Goal: Information Seeking & Learning: Find contact information

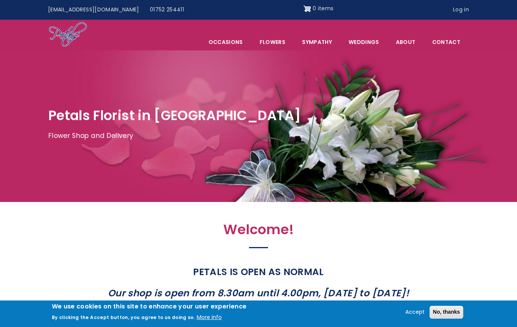
click at [229, 42] on span "Occasions" at bounding box center [226, 42] width 50 height 16
click at [150, 74] on div at bounding box center [258, 125] width 517 height 151
click at [318, 42] on link "Sympathy" at bounding box center [317, 42] width 46 height 16
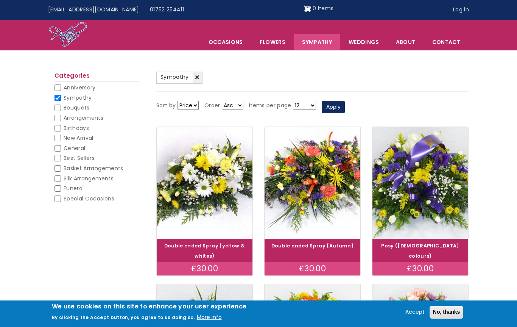
click at [57, 185] on input "Funeral" at bounding box center [58, 188] width 6 height 6
checkbox input "true"
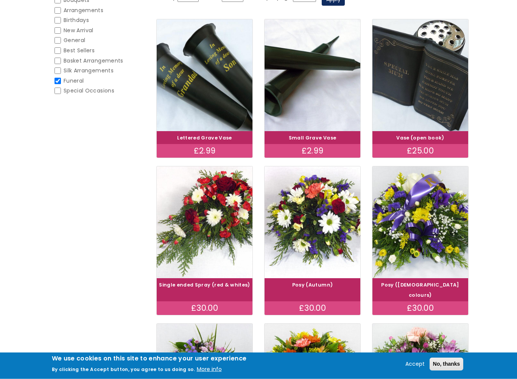
scroll to position [138, 0]
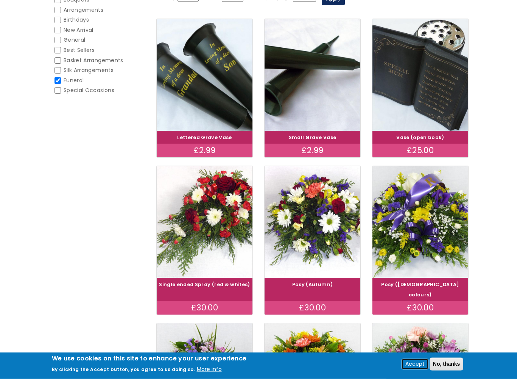
click at [412, 326] on button "Accept" at bounding box center [414, 363] width 25 height 9
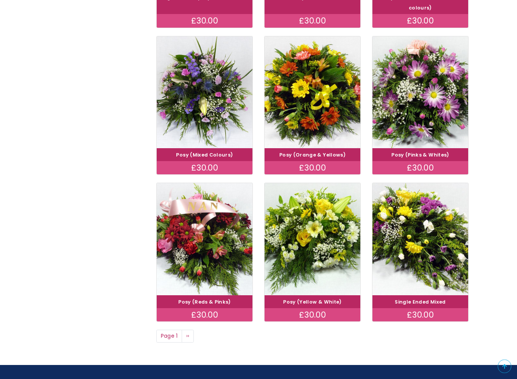
scroll to position [425, 0]
click at [425, 228] on img at bounding box center [420, 239] width 96 height 112
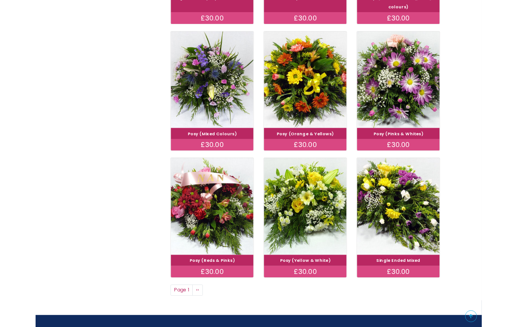
scroll to position [446, 0]
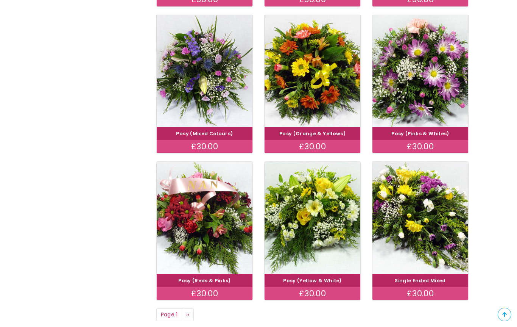
click at [412, 77] on img at bounding box center [420, 71] width 96 height 112
click at [415, 65] on img at bounding box center [420, 71] width 96 height 112
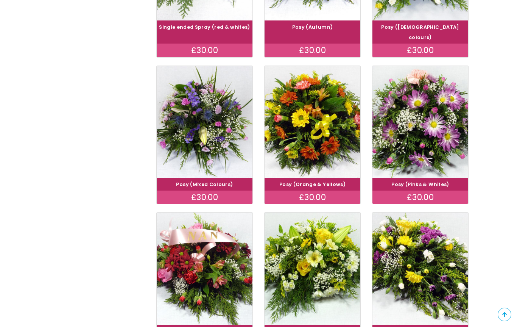
scroll to position [395, 0]
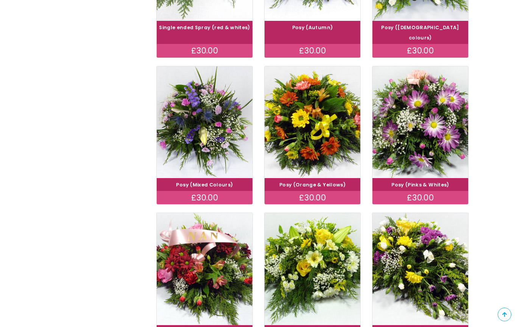
click at [202, 117] on img at bounding box center [205, 122] width 96 height 112
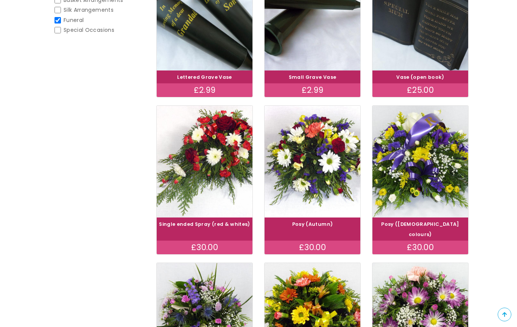
scroll to position [198, 0]
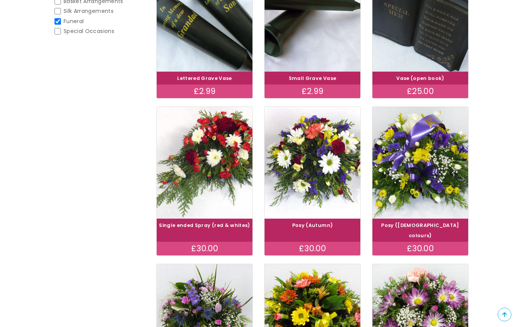
click at [311, 167] on img at bounding box center [313, 163] width 96 height 112
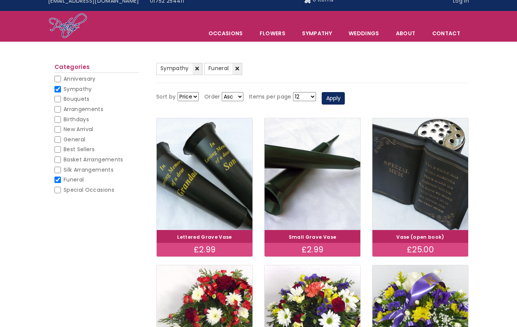
scroll to position [0, 0]
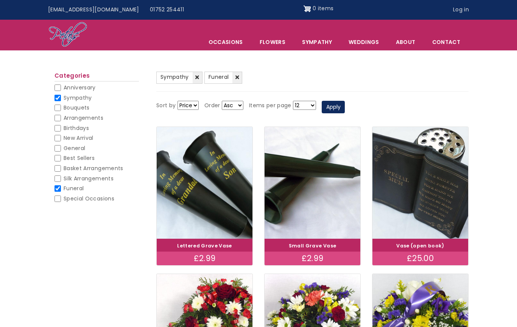
click at [237, 76] on link "(-) Funeral" at bounding box center [223, 78] width 38 height 12
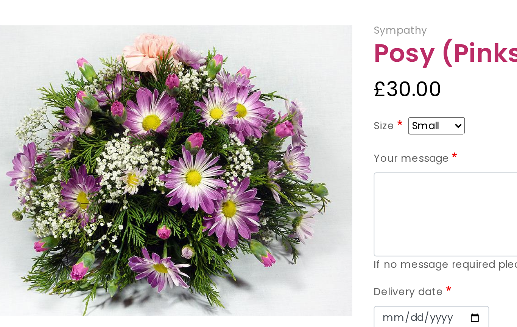
click at [282, 146] on select "Small Medium Large" at bounding box center [297, 150] width 30 height 9
select select "9"
click at [282, 146] on select "Small Medium Large" at bounding box center [297, 150] width 30 height 9
select select "10"
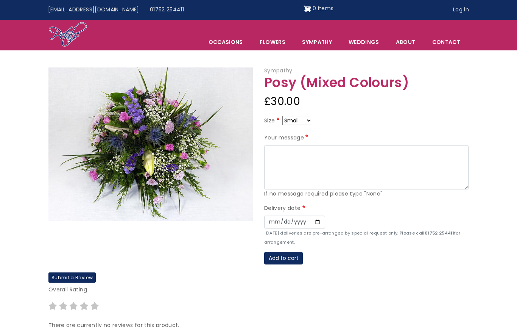
click at [307, 120] on select "Small Medium Large" at bounding box center [297, 120] width 30 height 9
select select "9"
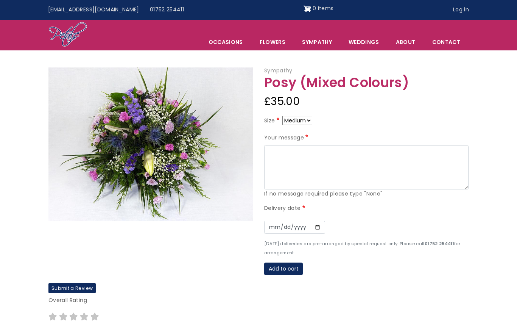
click at [143, 153] on img at bounding box center [150, 143] width 204 height 153
click at [156, 178] on img at bounding box center [150, 143] width 204 height 153
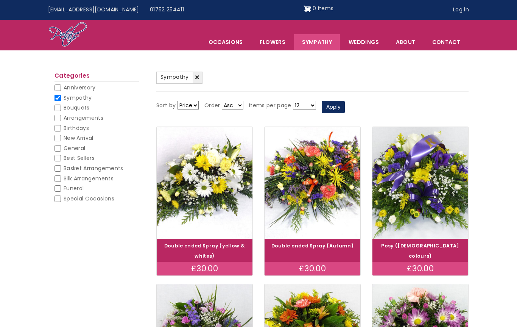
click at [57, 99] on input "Sympathy" at bounding box center [58, 98] width 6 height 6
checkbox input "false"
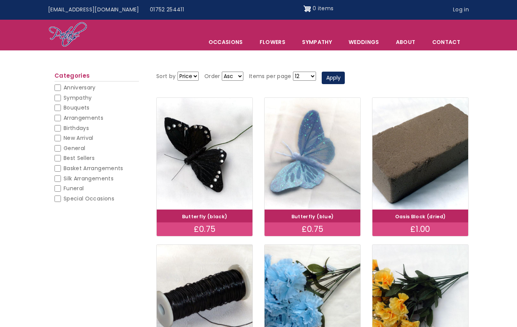
click at [56, 186] on input "Funeral" at bounding box center [58, 188] width 6 height 6
checkbox input "true"
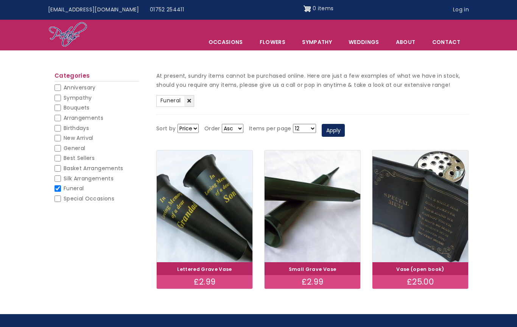
click at [59, 99] on input "Sympathy" at bounding box center [58, 98] width 6 height 6
checkbox input "true"
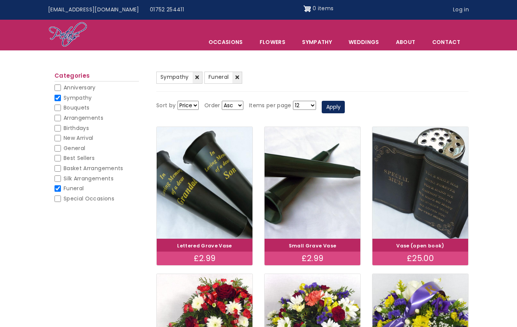
click at [273, 44] on link "Flowers" at bounding box center [273, 42] width 42 height 16
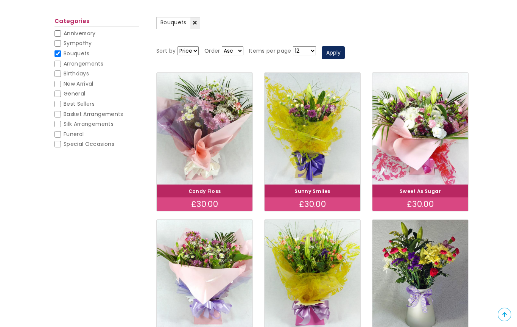
scroll to position [83, 0]
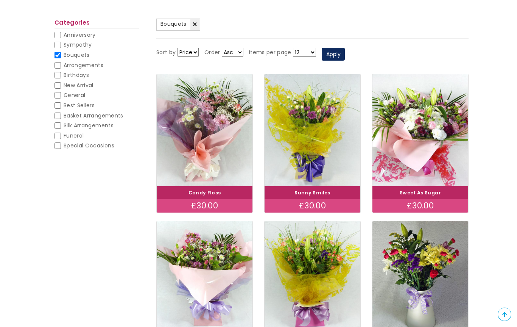
click at [60, 72] on input "Birthdays" at bounding box center [58, 75] width 6 height 6
checkbox input "true"
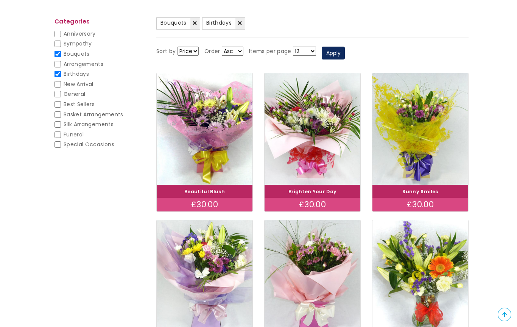
scroll to position [82, 0]
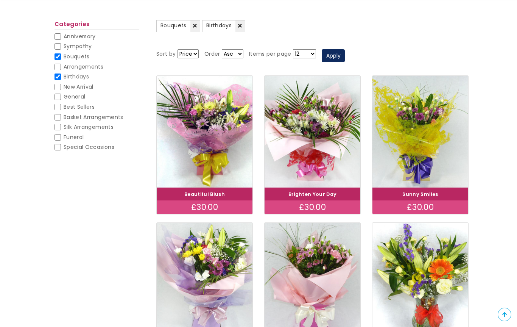
click at [59, 117] on input "Basket Arrangements" at bounding box center [58, 117] width 6 height 6
checkbox input "true"
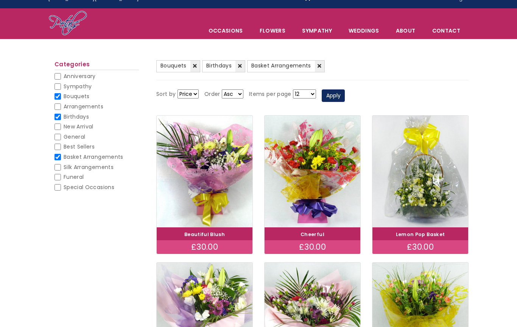
scroll to position [10, 0]
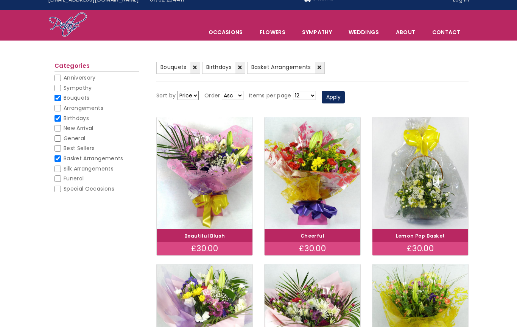
click at [58, 159] on input "Basket Arrangements" at bounding box center [58, 158] width 6 height 6
checkbox input "false"
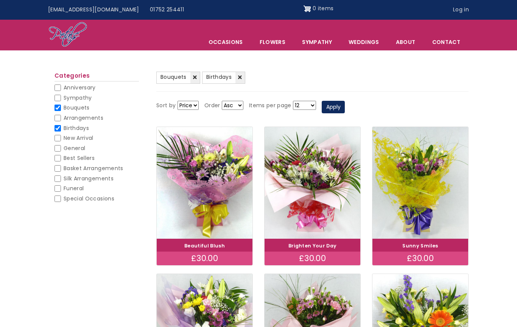
click at [61, 129] on input "Birthdays" at bounding box center [58, 128] width 6 height 6
checkbox input "false"
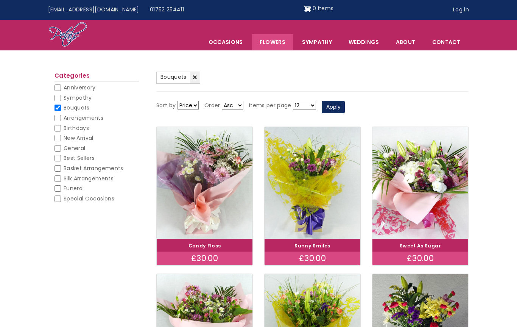
click at [59, 108] on input "Bouquets" at bounding box center [58, 107] width 6 height 6
checkbox input "false"
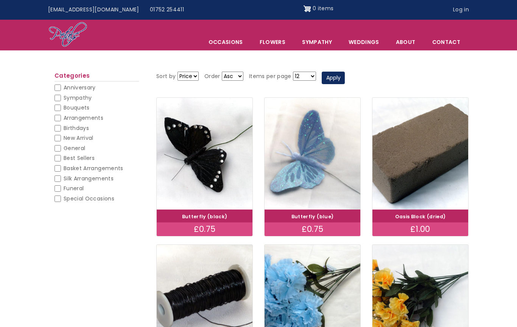
click at [58, 146] on input "General" at bounding box center [58, 148] width 6 height 6
checkbox input "true"
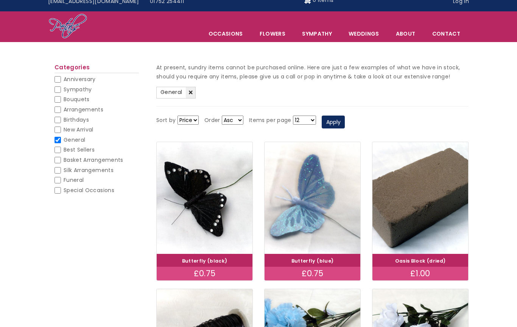
scroll to position [8, 0]
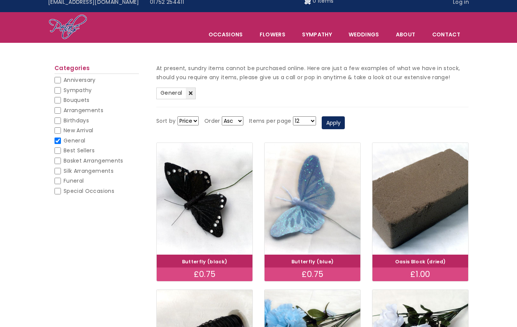
click at [59, 139] on input "General" at bounding box center [58, 140] width 6 height 6
checkbox input "false"
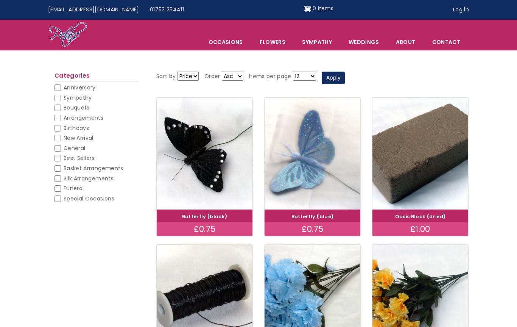
click at [59, 157] on input "Best Sellers" at bounding box center [58, 158] width 6 height 6
checkbox input "true"
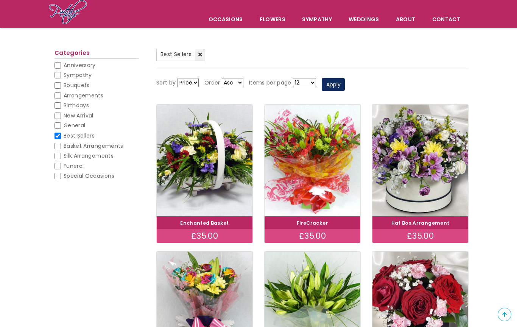
scroll to position [53, 0]
click at [60, 135] on input "Best Sellers" at bounding box center [58, 136] width 6 height 6
checkbox input "false"
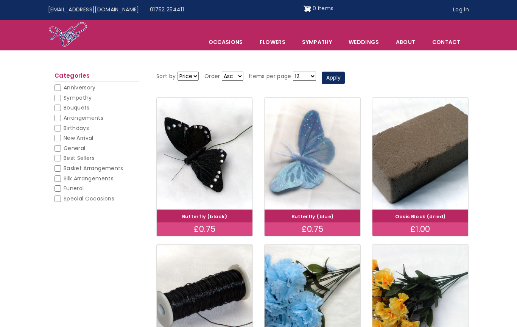
click at [59, 166] on input "Basket Arrangements" at bounding box center [58, 168] width 6 height 6
checkbox input "true"
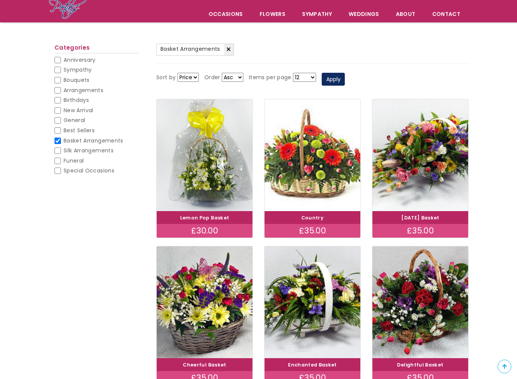
scroll to position [58, 0]
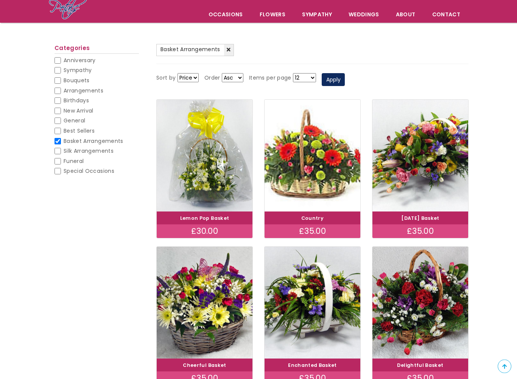
click at [54, 141] on div "Categories Anniversary Anniversary Sympathy Sympathy Bouquets Bouquets Arrangem…" at bounding box center [96, 114] width 97 height 150
click at [61, 139] on input "Basket Arrangements" at bounding box center [58, 141] width 6 height 6
checkbox input "false"
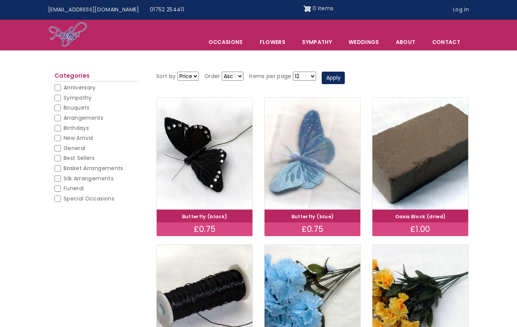
click at [60, 187] on input "Funeral" at bounding box center [58, 188] width 6 height 6
checkbox input "true"
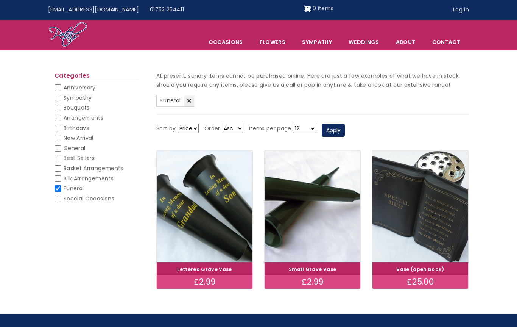
click at [56, 187] on input "Funeral" at bounding box center [58, 188] width 6 height 6
checkbox input "false"
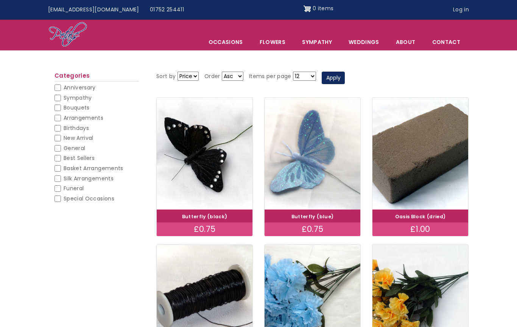
click at [61, 98] on input "Sympathy" at bounding box center [58, 98] width 6 height 6
checkbox input "true"
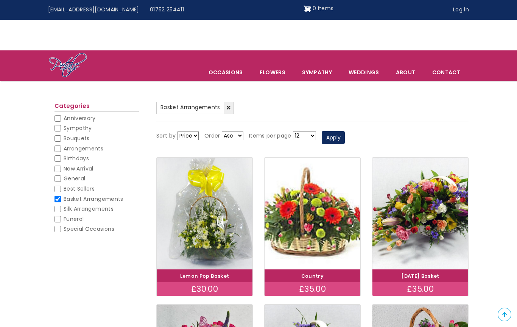
scroll to position [79, 0]
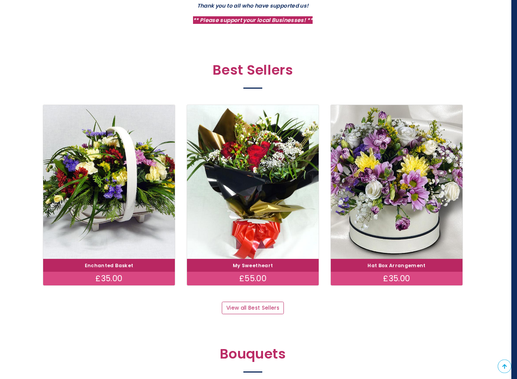
scroll to position [353, 6]
click at [243, 305] on link "View all Best Sellers" at bounding box center [253, 307] width 62 height 13
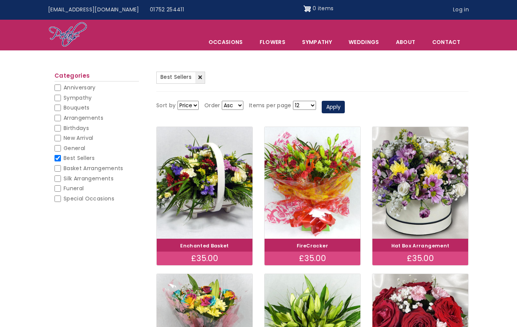
click at [58, 185] on input "Funeral" at bounding box center [58, 188] width 6 height 6
checkbox input "true"
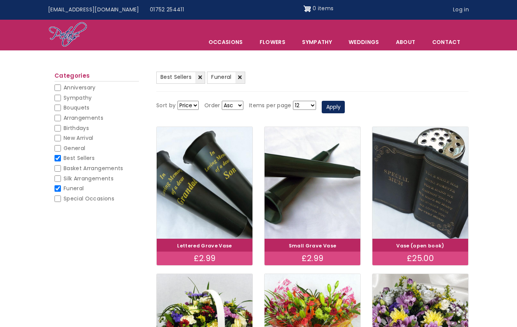
click at [448, 41] on link "Contact" at bounding box center [446, 42] width 44 height 16
